Goal: Navigation & Orientation: Find specific page/section

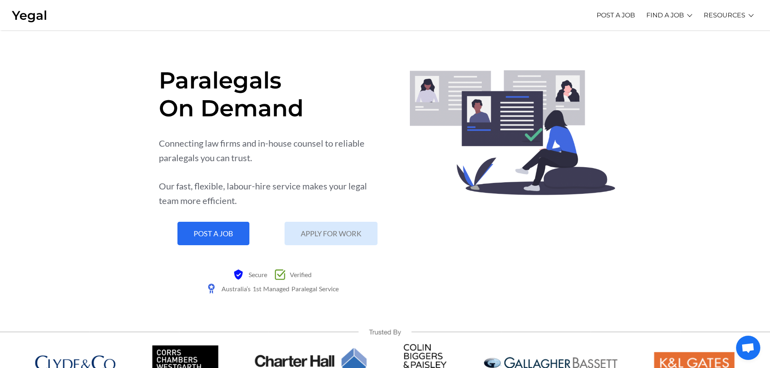
click at [0, 0] on link "Client FAQ" at bounding box center [0, 0] width 0 height 0
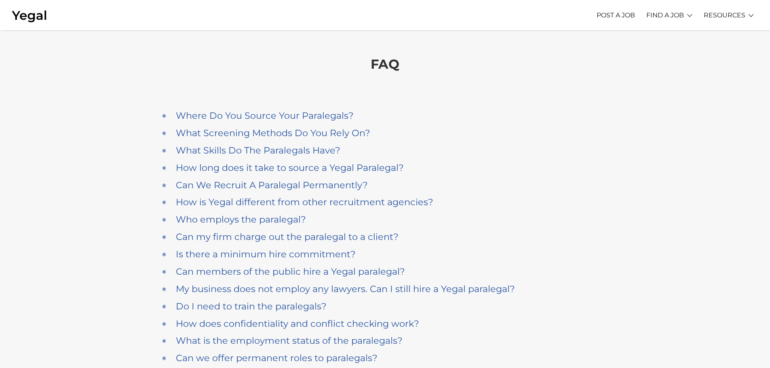
click at [0, 0] on link "Paralegal FAQs" at bounding box center [0, 0] width 0 height 0
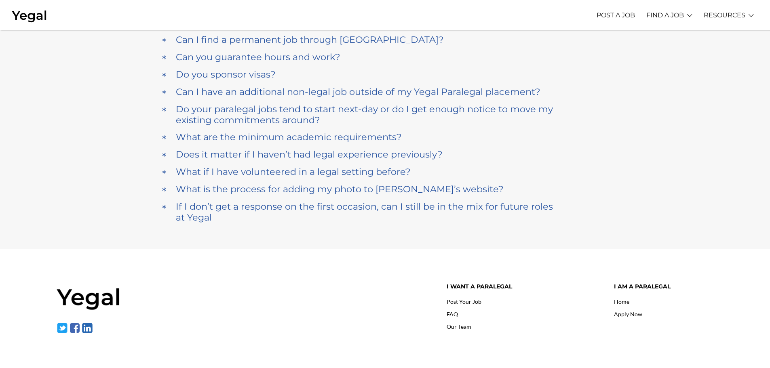
scroll to position [264, 0]
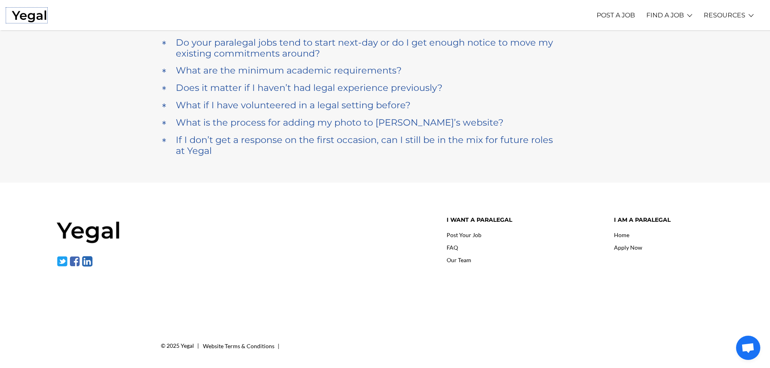
click at [40, 17] on img at bounding box center [30, 15] width 36 height 15
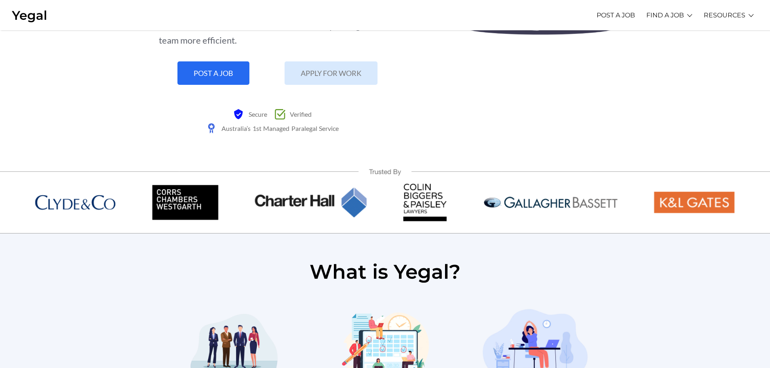
scroll to position [162, 0]
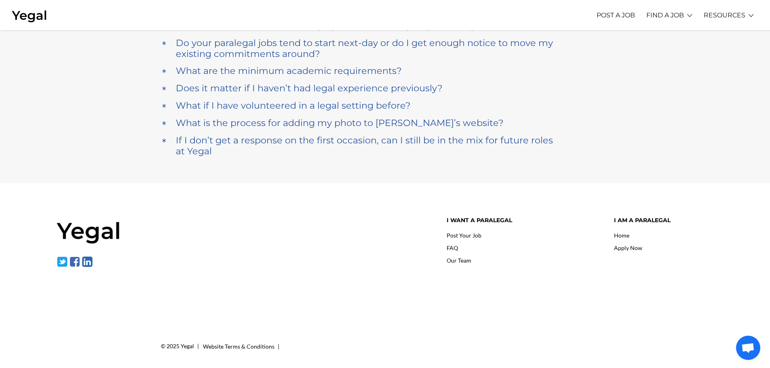
scroll to position [264, 0]
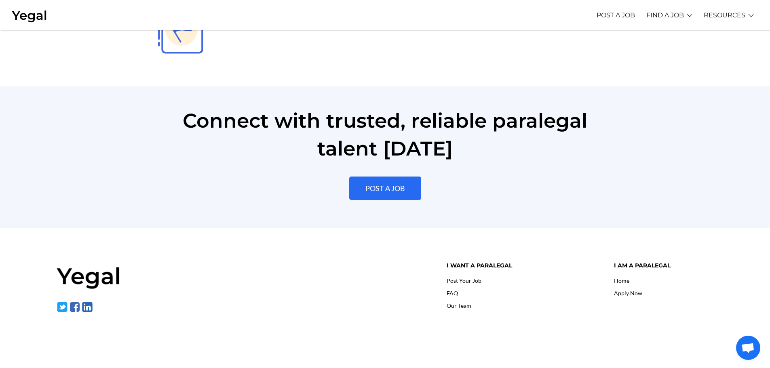
scroll to position [1818, 0]
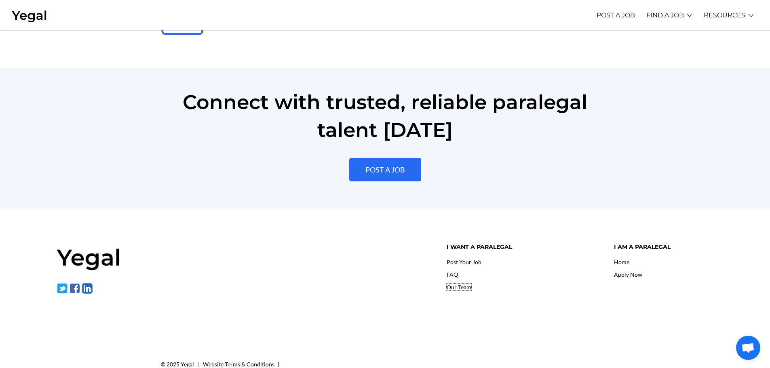
click at [468, 284] on link "Our Team" at bounding box center [459, 287] width 25 height 7
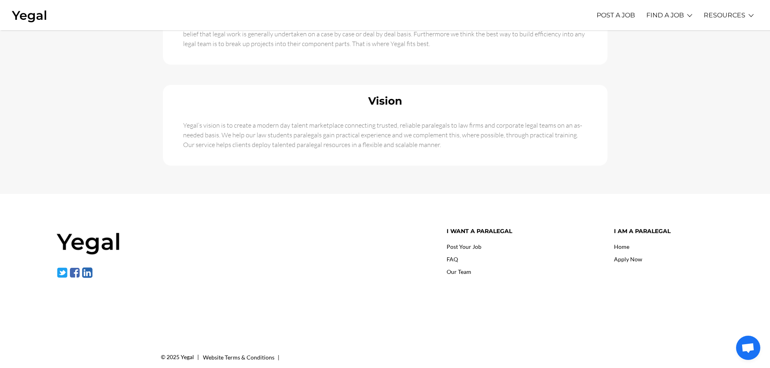
scroll to position [511, 0]
click at [627, 242] on link "Home" at bounding box center [621, 245] width 15 height 7
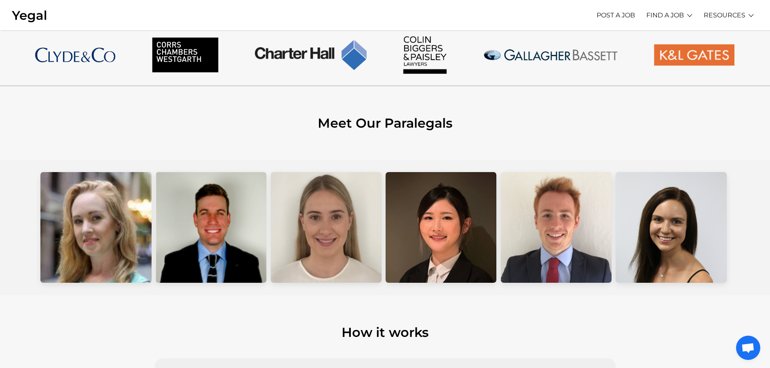
scroll to position [284, 0]
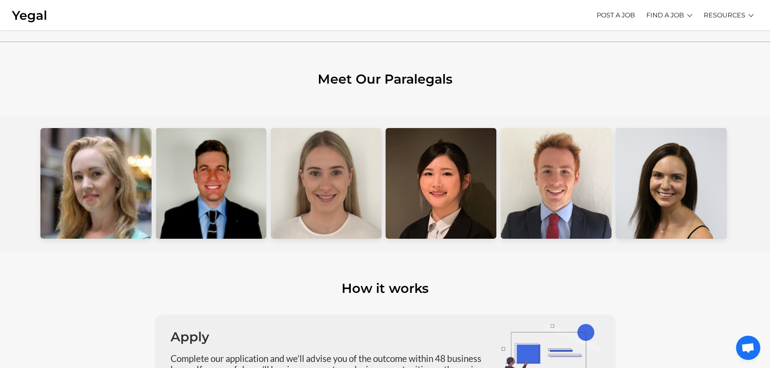
click at [355, 183] on div at bounding box center [326, 183] width 111 height 111
click at [237, 189] on div at bounding box center [211, 183] width 111 height 111
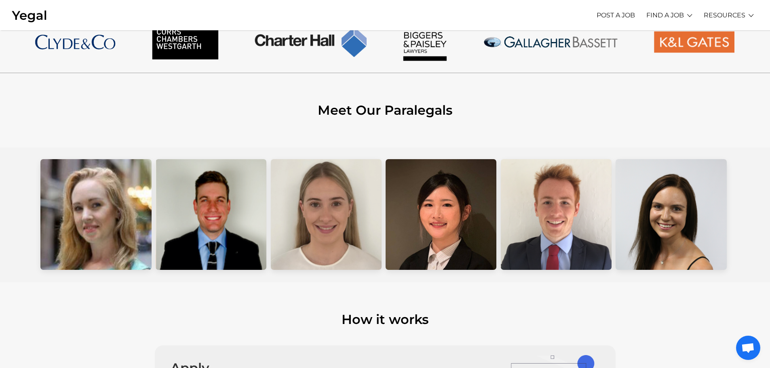
scroll to position [247, 0]
